Goal: Information Seeking & Learning: Learn about a topic

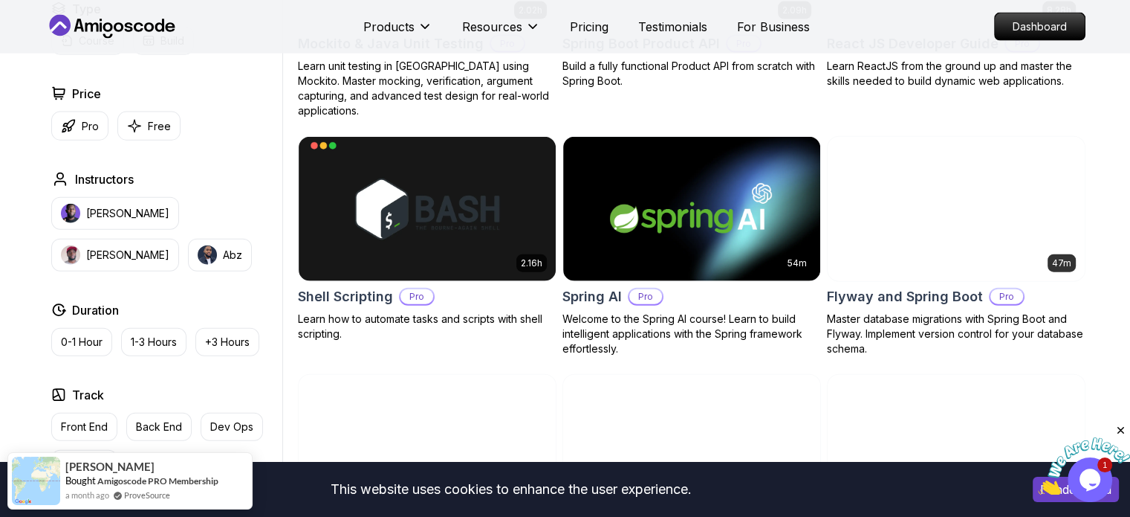
scroll to position [3407, 0]
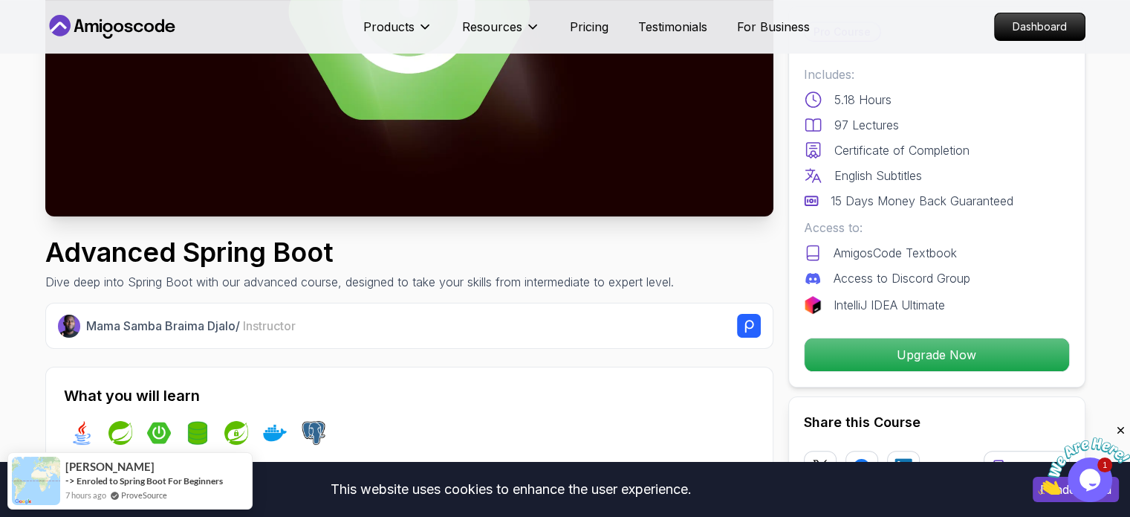
scroll to position [284, 0]
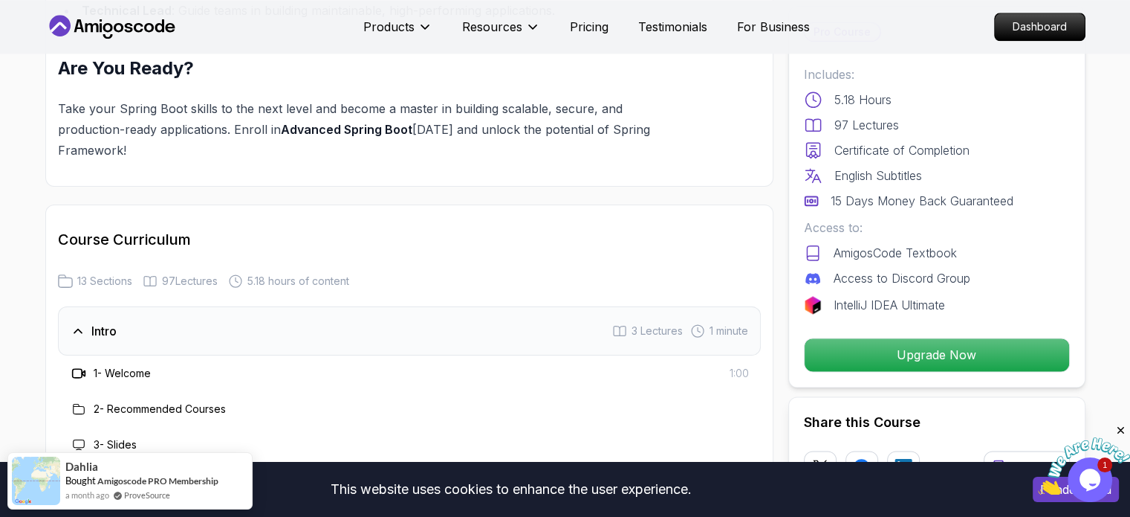
scroll to position [1790, 0]
click at [369, 308] on div "Intro 3 Lectures 1 minute" at bounding box center [409, 332] width 703 height 49
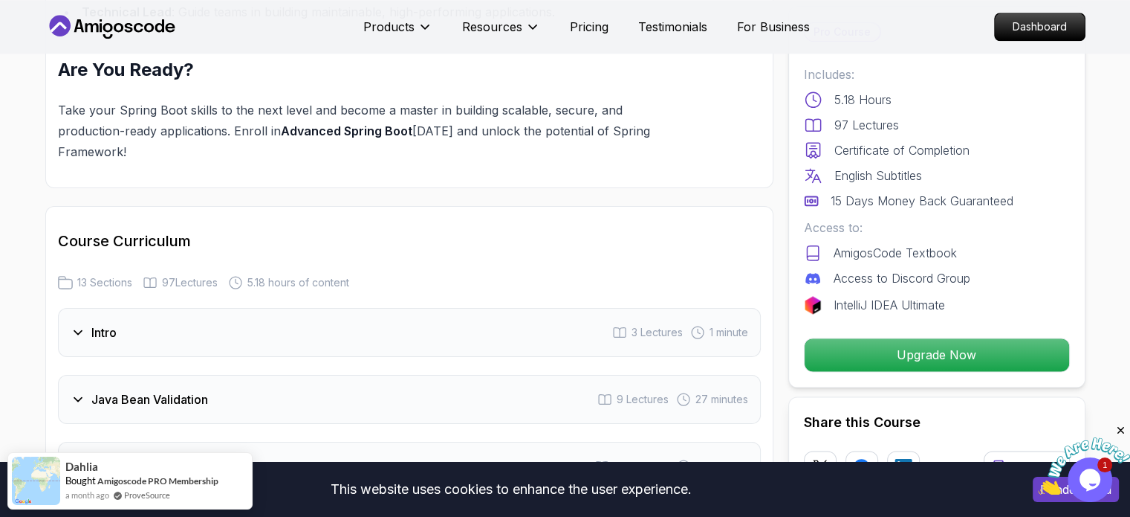
click at [369, 308] on div "Intro 3 Lectures 1 minute" at bounding box center [409, 332] width 703 height 49
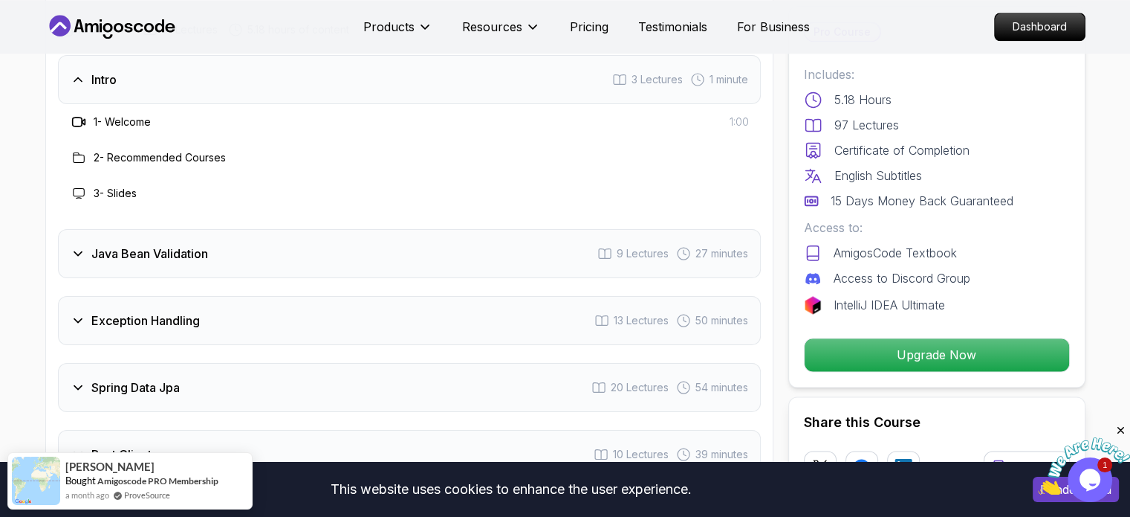
scroll to position [2044, 0]
click at [168, 243] on h3 "Java Bean Validation" at bounding box center [149, 252] width 117 height 18
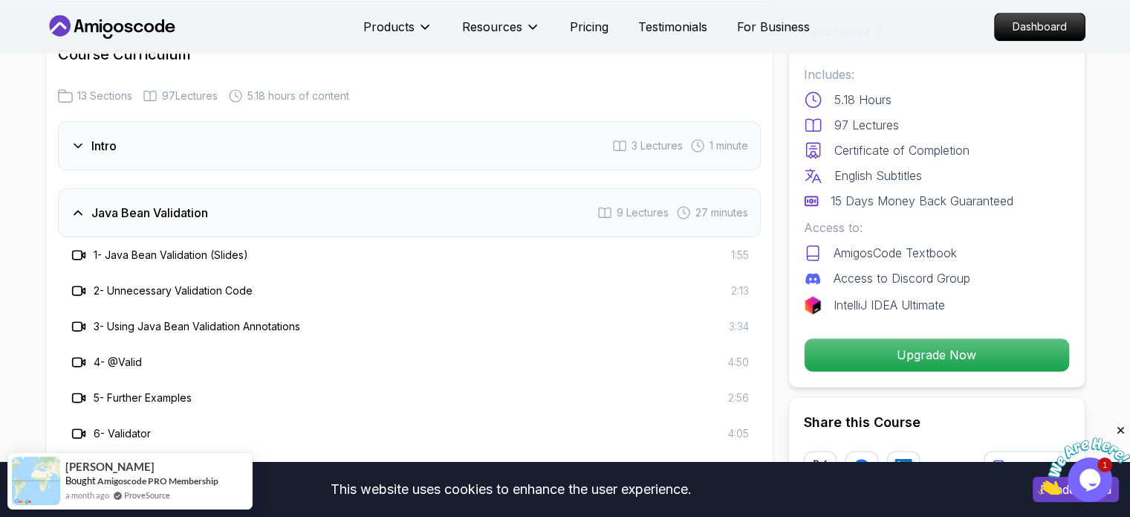
scroll to position [1974, 0]
click at [194, 206] on h3 "Java Bean Validation" at bounding box center [149, 215] width 117 height 18
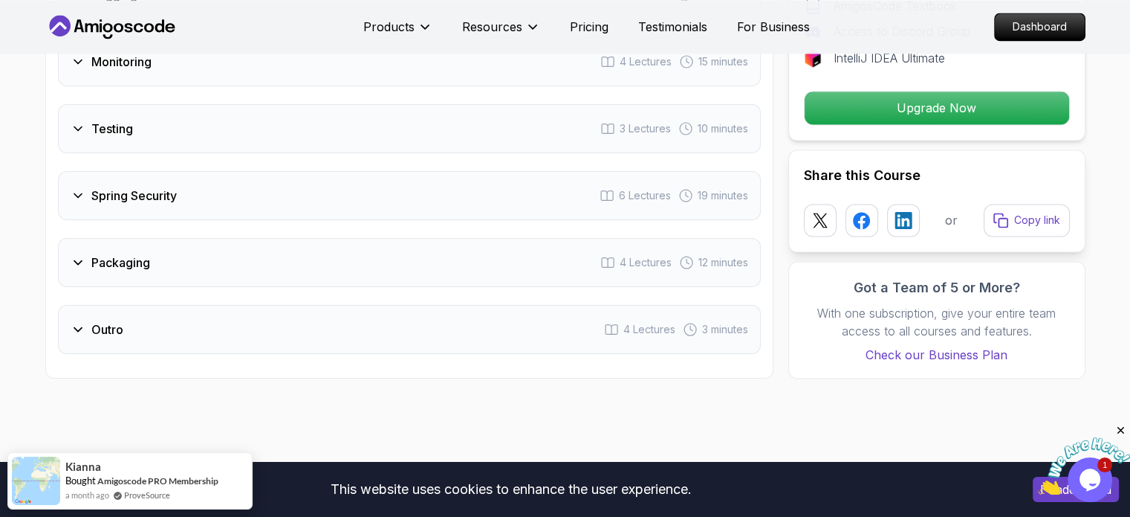
scroll to position [2595, 0]
click at [198, 305] on div "Outro 4 Lectures 3 minutes" at bounding box center [409, 329] width 703 height 49
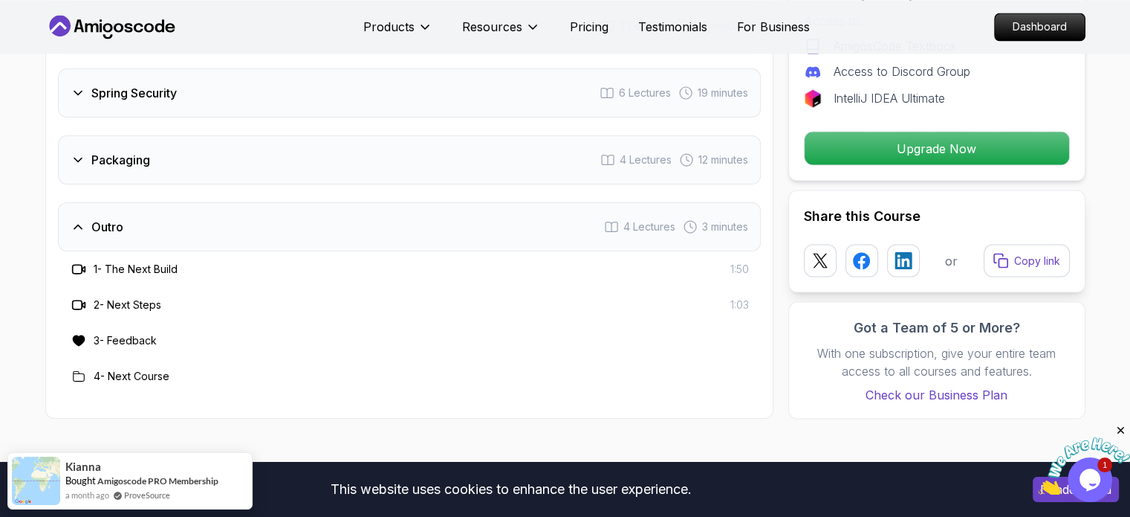
scroll to position [2696, 0]
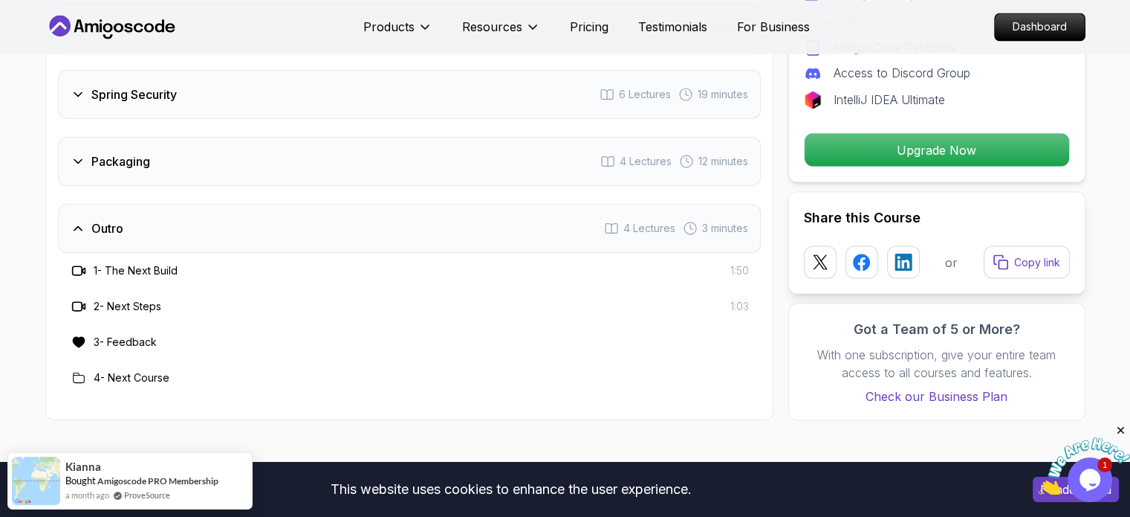
click at [185, 204] on div "Outro 4 Lectures 3 minutes" at bounding box center [409, 228] width 703 height 49
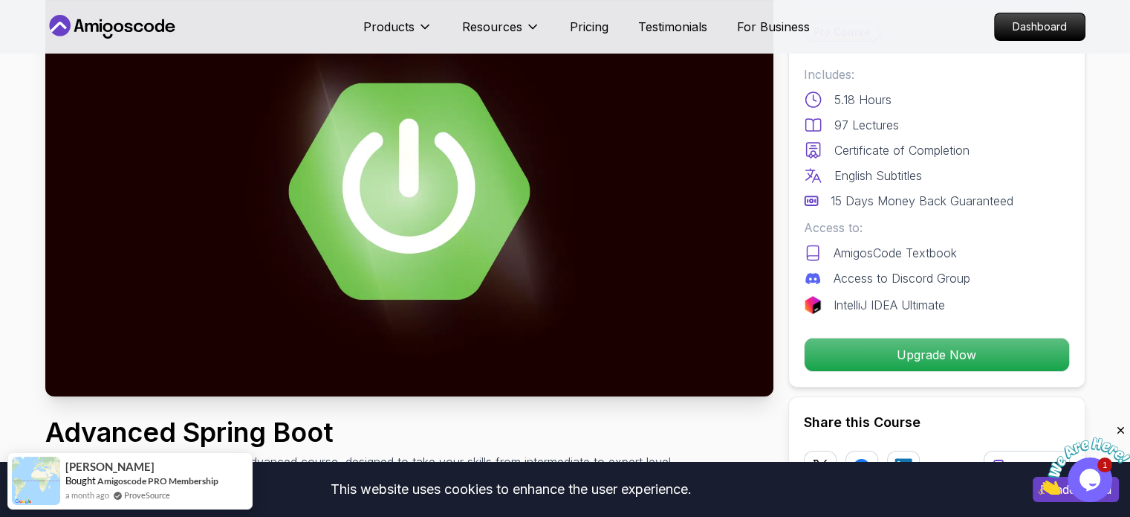
scroll to position [0, 0]
